Goal: Information Seeking & Learning: Learn about a topic

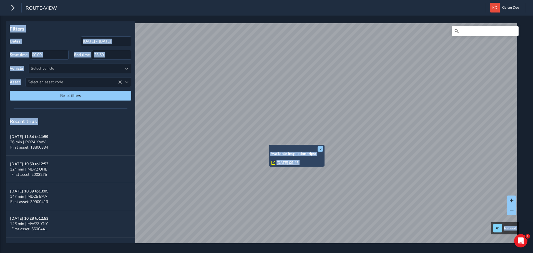
click at [50, 33] on div "Filters Dates [DATE] - [DATE] Start time 00:00 End time 23:59 Vehicle Select ve…" at bounding box center [70, 62] width 129 height 83
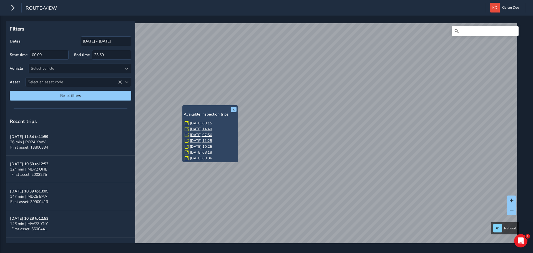
click at [198, 123] on link "[DATE] 08:15" at bounding box center [201, 123] width 22 height 5
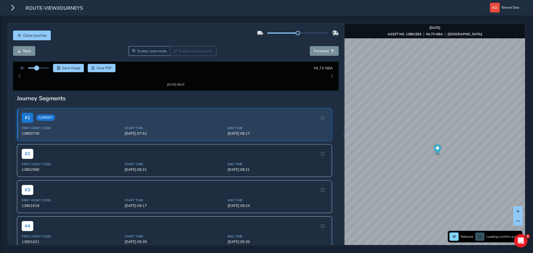
drag, startPoint x: 39, startPoint y: 68, endPoint x: 37, endPoint y: 70, distance: 2.9
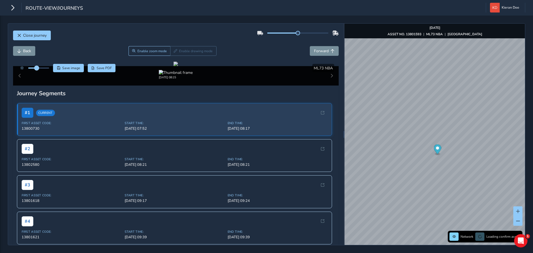
click at [37, 70] on span at bounding box center [36, 68] width 4 height 4
click at [173, 66] on div at bounding box center [175, 64] width 4 height 4
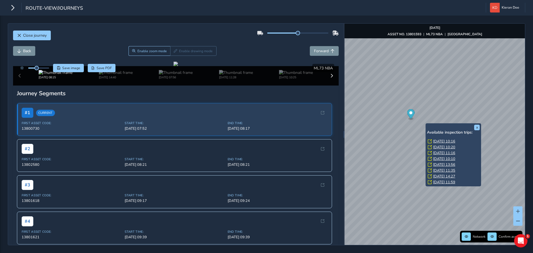
click at [439, 140] on link "[DATE] 10:16" at bounding box center [444, 141] width 22 height 5
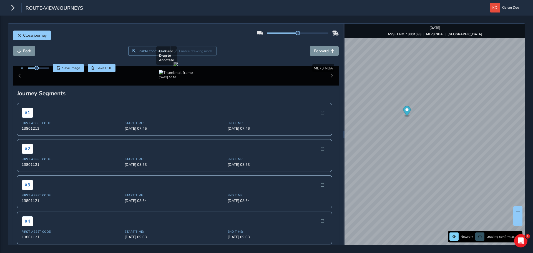
click at [178, 66] on div at bounding box center [175, 64] width 4 height 4
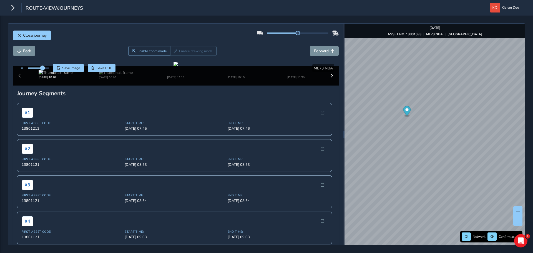
drag, startPoint x: 35, startPoint y: 66, endPoint x: 42, endPoint y: 70, distance: 8.4
click at [42, 70] on span at bounding box center [42, 68] width 4 height 4
click at [178, 66] on div at bounding box center [175, 64] width 4 height 4
drag, startPoint x: 42, startPoint y: 69, endPoint x: 39, endPoint y: 69, distance: 3.1
click at [39, 69] on span at bounding box center [39, 68] width 4 height 4
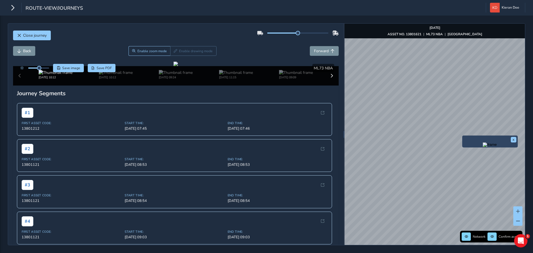
click at [472, 172] on div "x Network Confirm assets [DATE] ASSET NO. 13801621 | ML73 NBA | [GEOGRAPHIC_DAT…" at bounding box center [434, 134] width 180 height 221
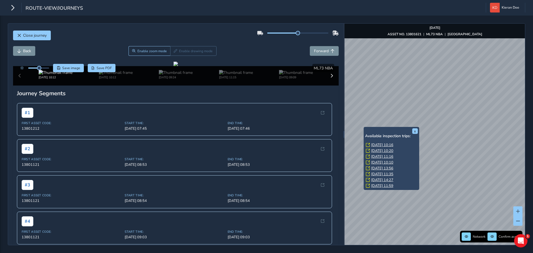
click at [377, 144] on link "[DATE] 10:16" at bounding box center [382, 144] width 22 height 5
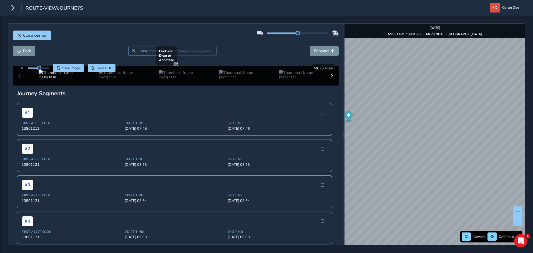
click at [178, 66] on div at bounding box center [175, 64] width 4 height 4
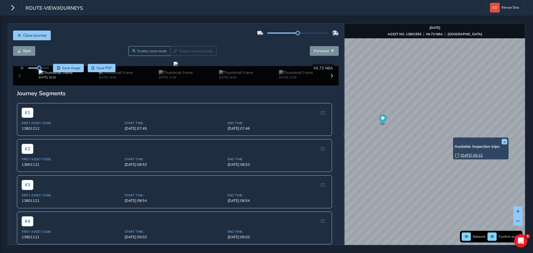
click at [467, 156] on link "[DATE] 09:32" at bounding box center [471, 155] width 22 height 5
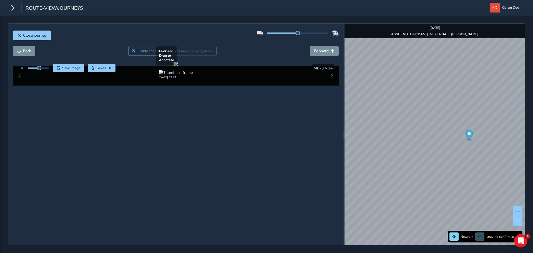
click at [178, 66] on div at bounding box center [175, 64] width 4 height 4
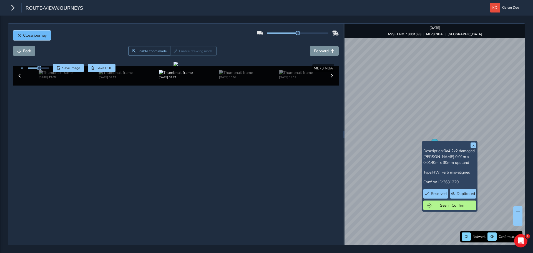
click at [17, 35] on span "Close journey" at bounding box center [19, 36] width 4 height 4
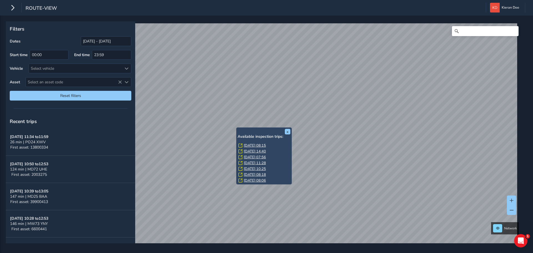
click at [258, 151] on link "[DATE] 14:40" at bounding box center [255, 151] width 22 height 5
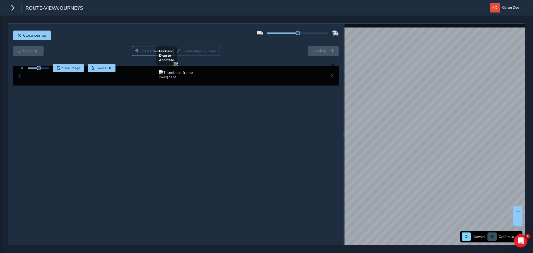
click at [175, 66] on div at bounding box center [175, 64] width 4 height 4
click at [173, 66] on div at bounding box center [175, 64] width 4 height 4
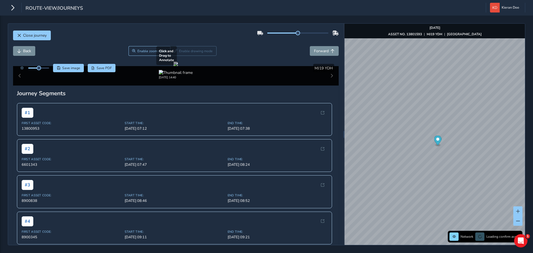
click at [177, 66] on div at bounding box center [175, 64] width 4 height 4
click at [178, 66] on div at bounding box center [175, 64] width 4 height 4
